Goal: Task Accomplishment & Management: Manage account settings

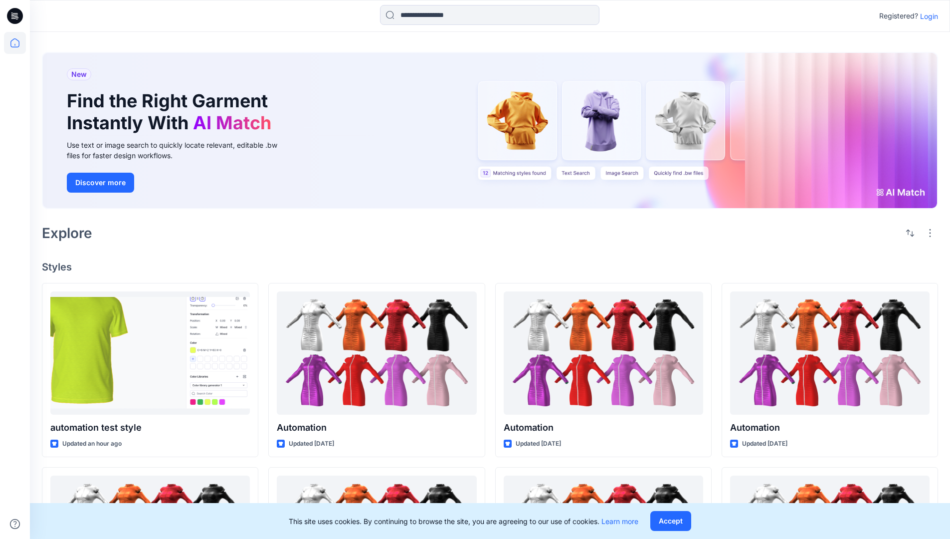
click at [927, 16] on p "Login" at bounding box center [929, 16] width 18 height 10
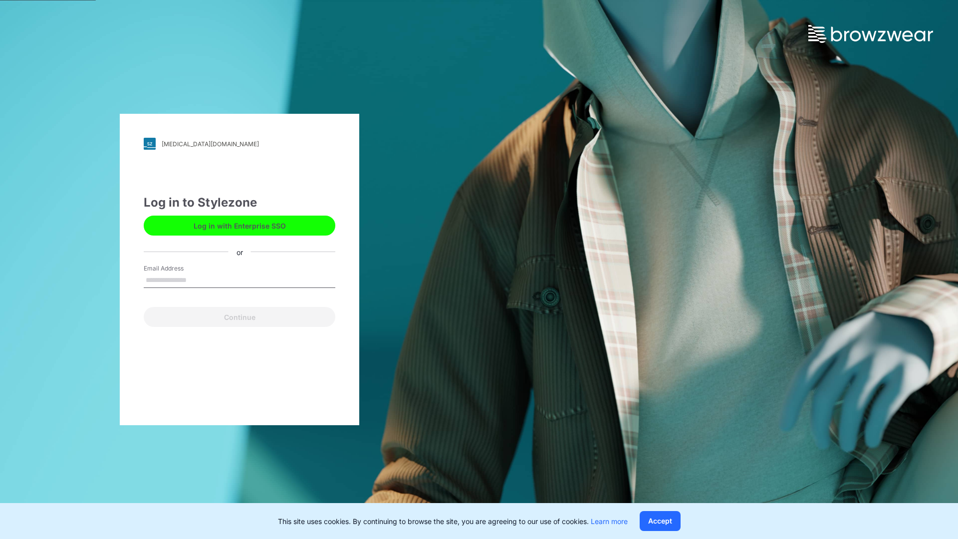
click at [197, 279] on input "Email Address" at bounding box center [240, 280] width 192 height 15
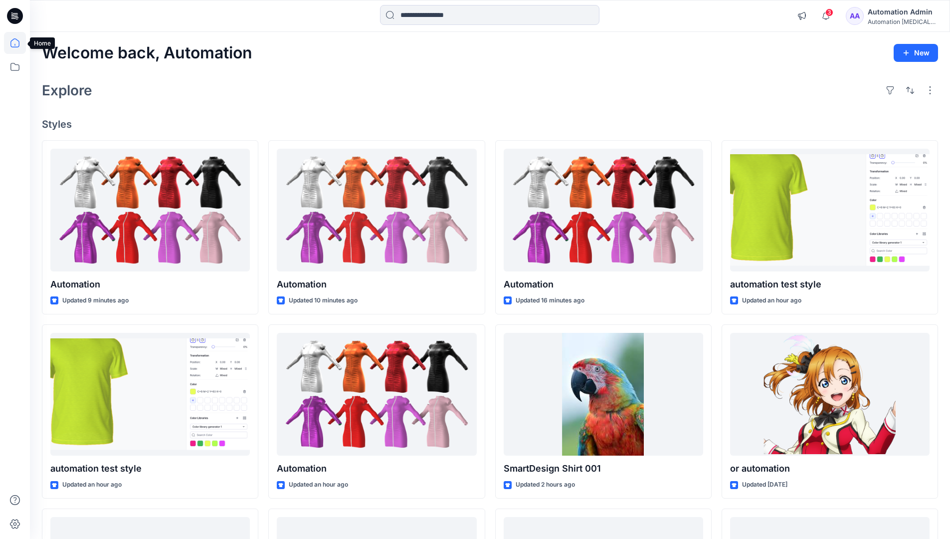
click at [19, 43] on icon at bounding box center [14, 42] width 9 height 9
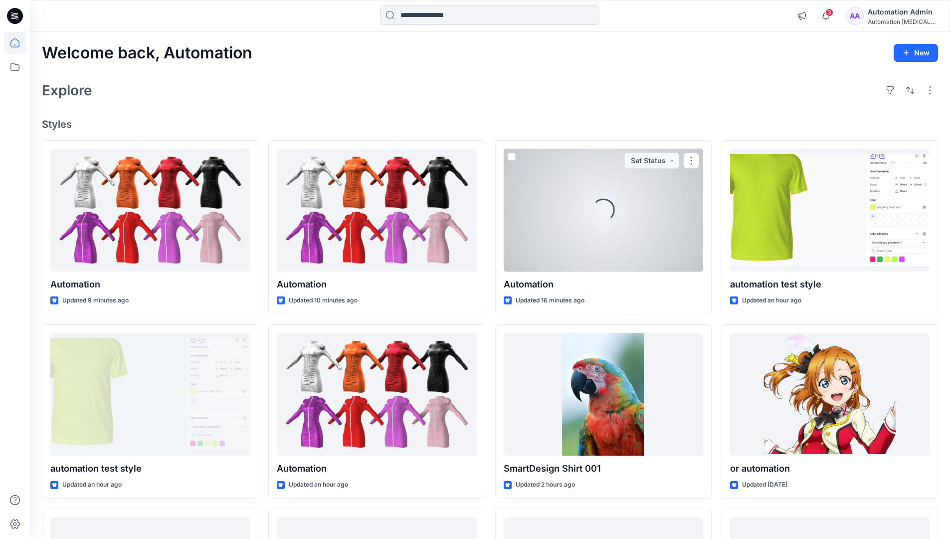
click at [904, 11] on div "Automation Admin" at bounding box center [903, 12] width 70 height 12
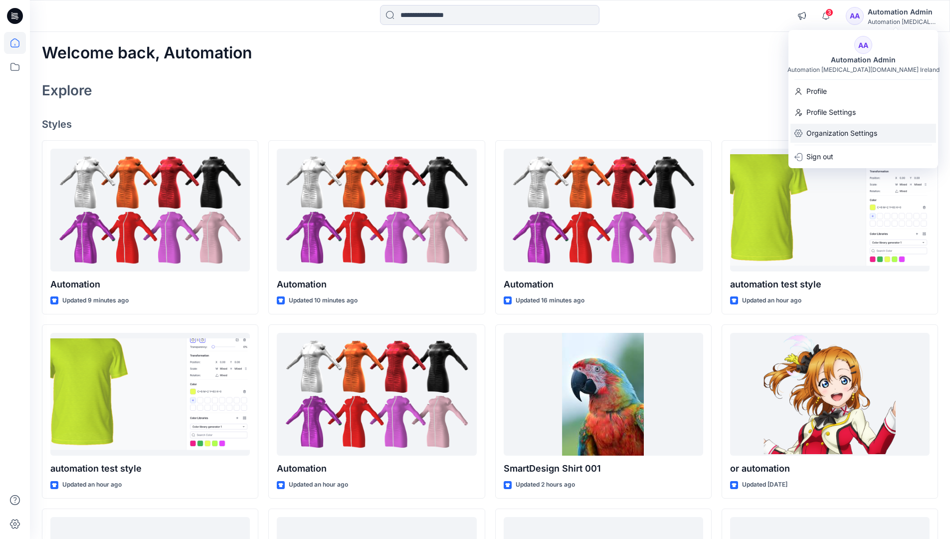
click at [854, 133] on p "Organization Settings" at bounding box center [842, 133] width 71 height 19
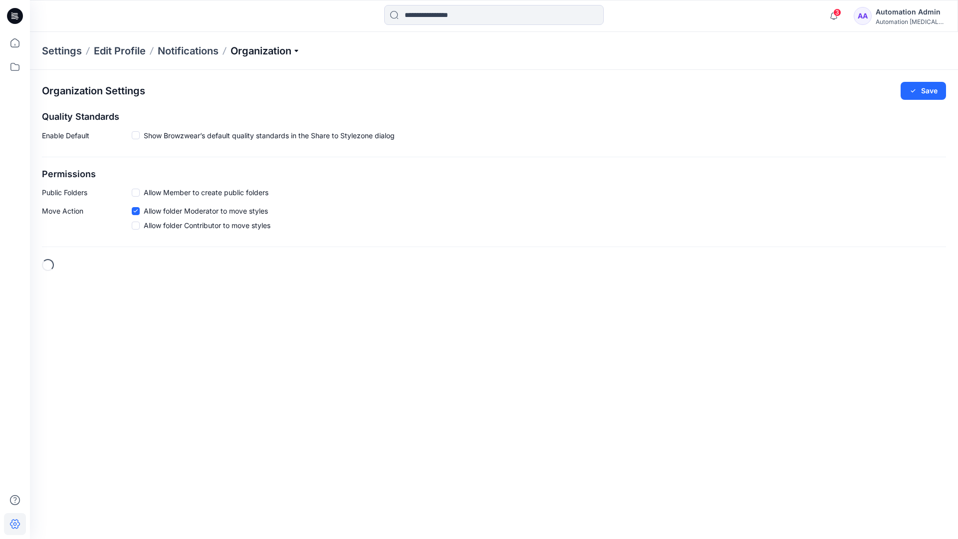
click at [299, 49] on p "Organization" at bounding box center [265, 51] width 70 height 14
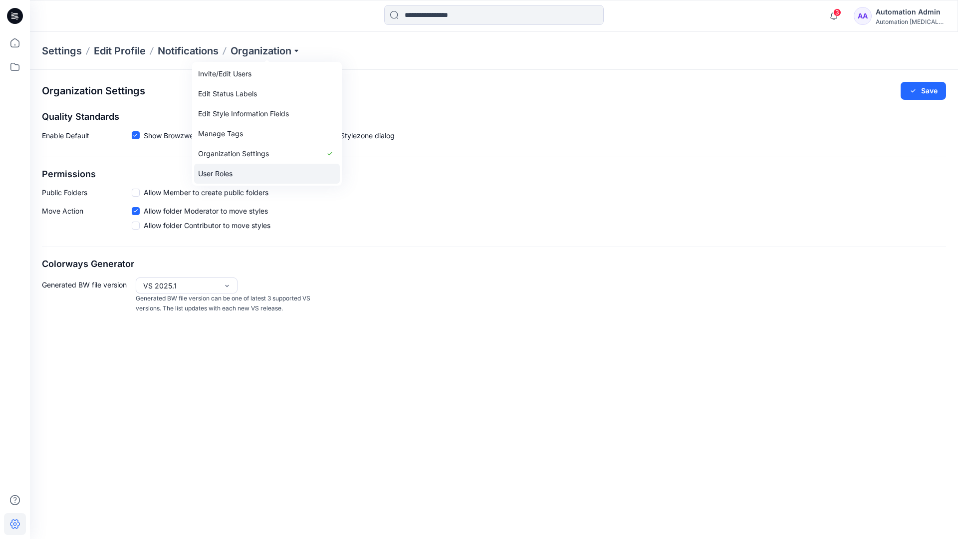
click at [236, 172] on link "User Roles" at bounding box center [267, 174] width 146 height 20
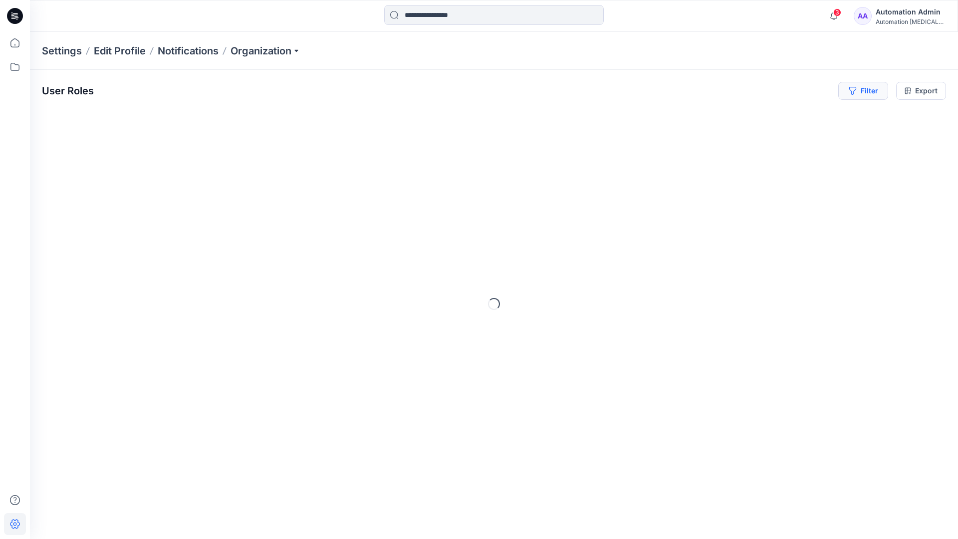
click at [867, 94] on button "Filter" at bounding box center [863, 91] width 50 height 18
click at [801, 116] on div at bounding box center [827, 117] width 103 height 12
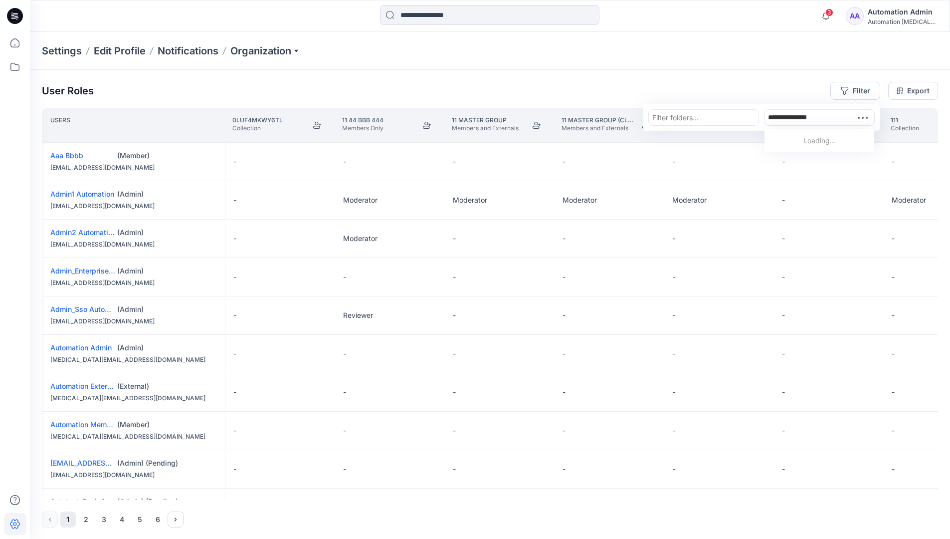
type input "**********"
click at [804, 139] on p "Automation Member" at bounding box center [821, 142] width 67 height 13
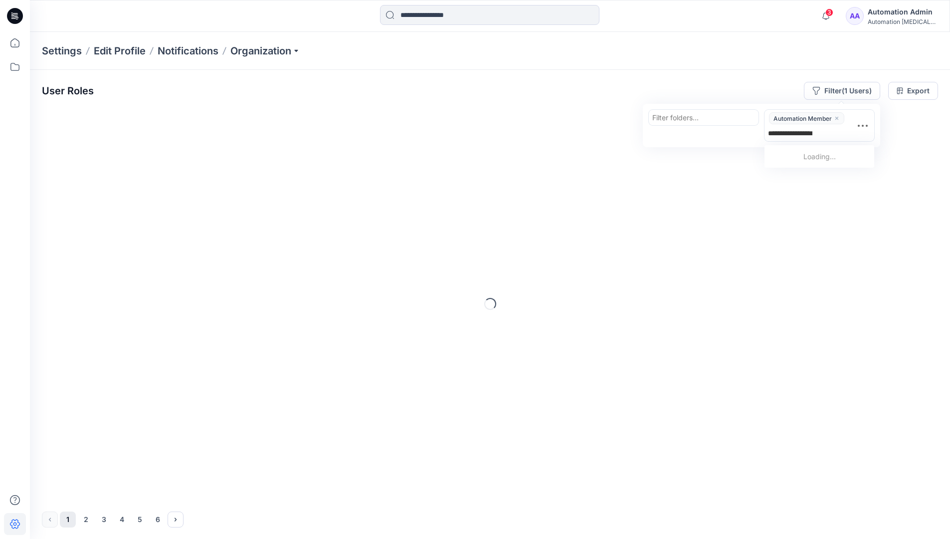
type input "**********"
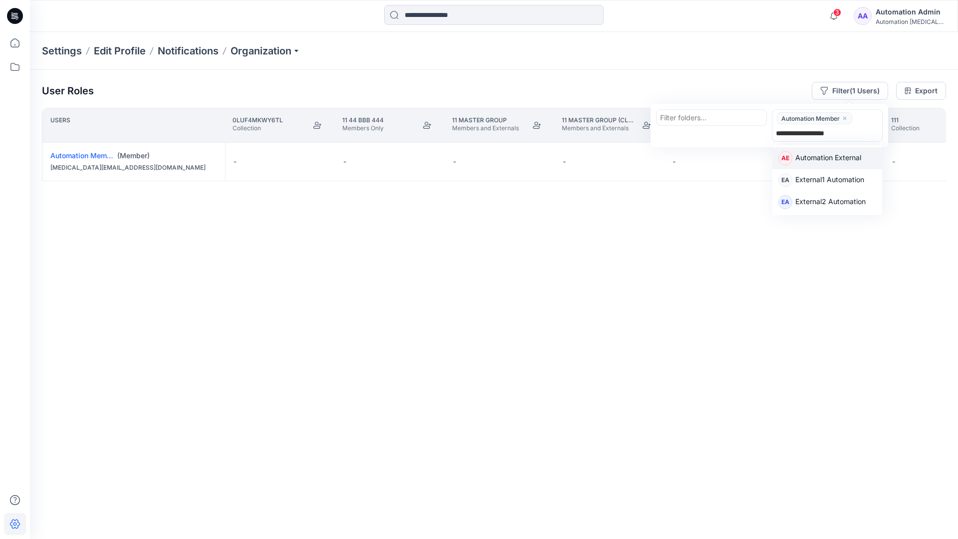
click at [857, 158] on p "Automation External" at bounding box center [828, 158] width 66 height 13
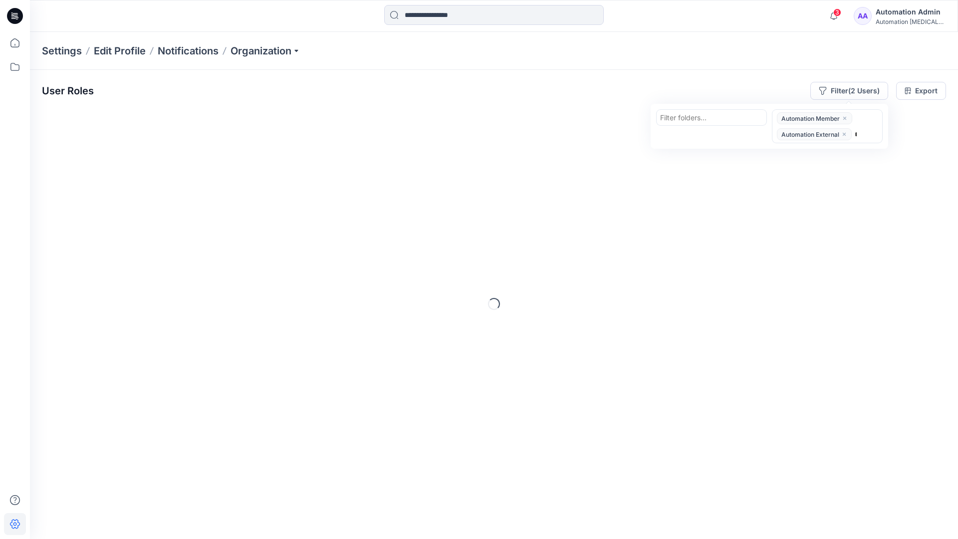
type input "*****"
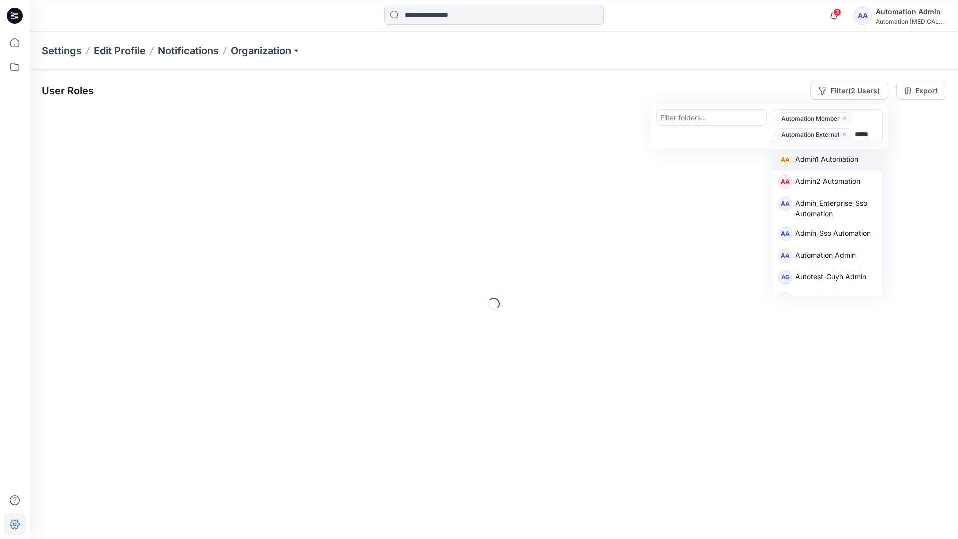
click at [857, 150] on div "AA Admin1 Automation" at bounding box center [827, 160] width 110 height 22
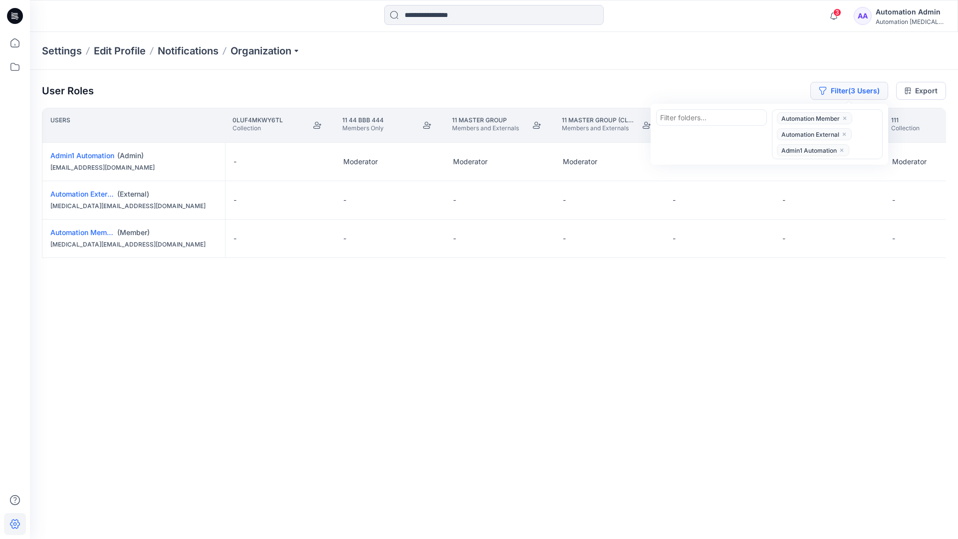
click at [835, 86] on button "Filter (3 Users)" at bounding box center [849, 91] width 78 height 18
click at [849, 93] on button "Filter (3 Users)" at bounding box center [849, 91] width 78 height 18
click at [845, 132] on icon "close" at bounding box center [844, 134] width 6 height 6
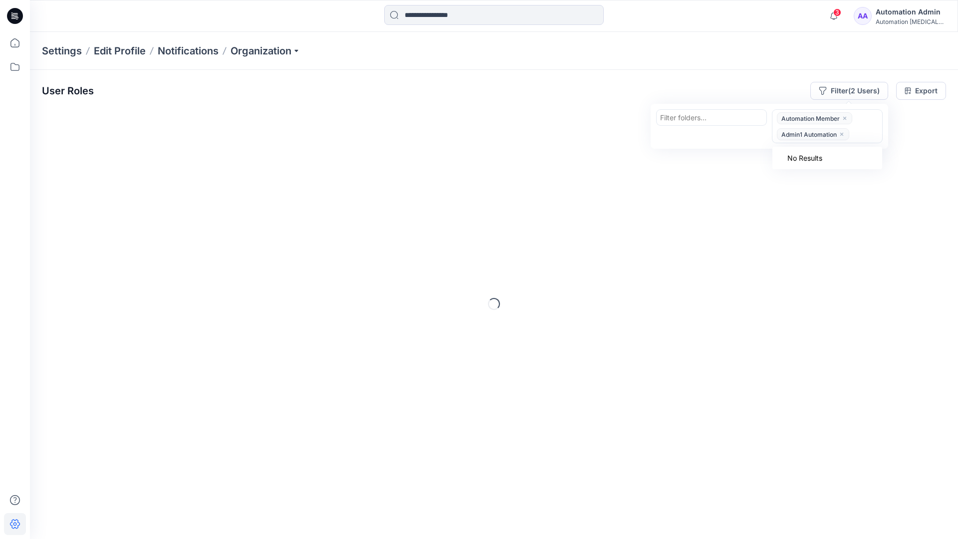
click at [843, 132] on icon "close" at bounding box center [842, 134] width 6 height 6
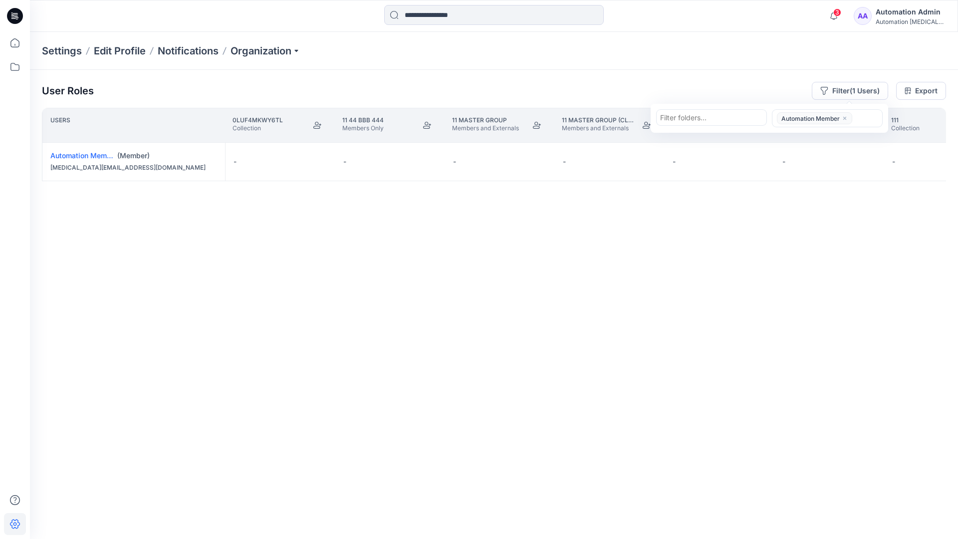
click at [845, 116] on icon "close" at bounding box center [845, 118] width 6 height 6
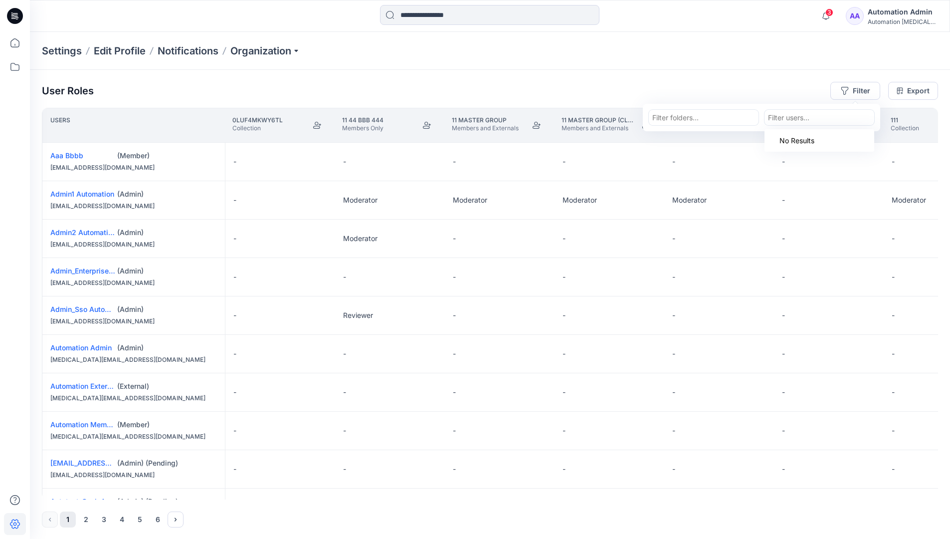
click at [715, 79] on div "User Roles Filter Filter folders... option Automation Member, deselected. Use U…" at bounding box center [490, 304] width 920 height 469
click at [911, 12] on div "Automation Admin" at bounding box center [903, 12] width 70 height 12
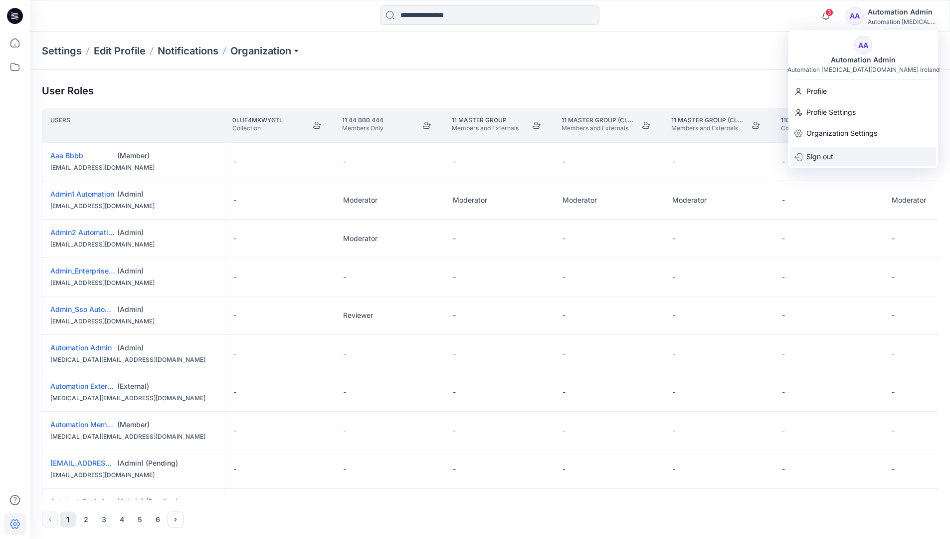
click at [853, 153] on div "Sign out" at bounding box center [864, 156] width 146 height 19
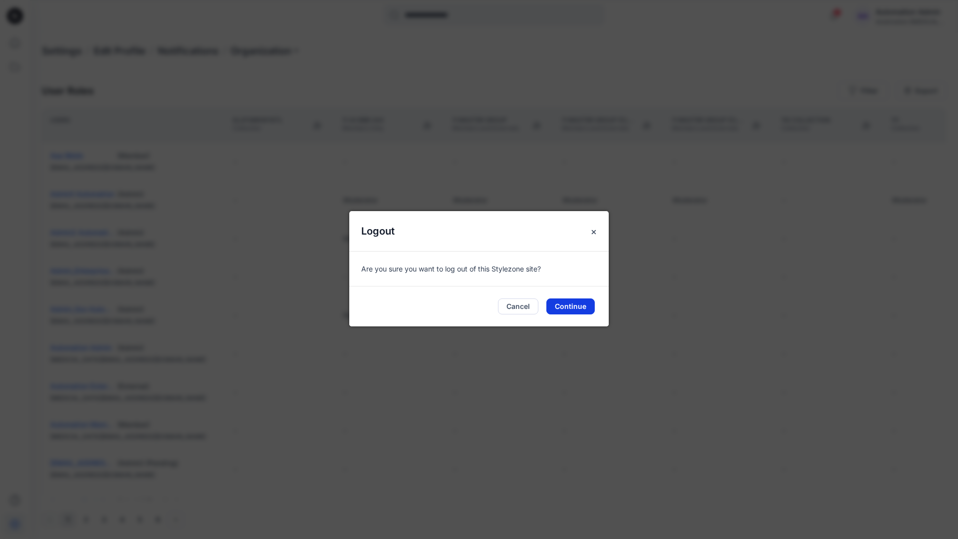
click at [568, 303] on button "Continue" at bounding box center [570, 306] width 48 height 16
